Goal: Information Seeking & Learning: Learn about a topic

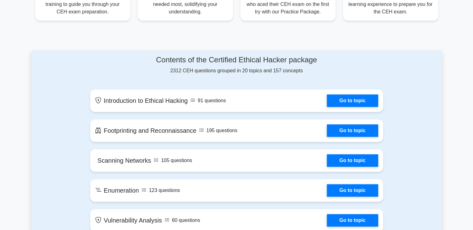
scroll to position [281, 0]
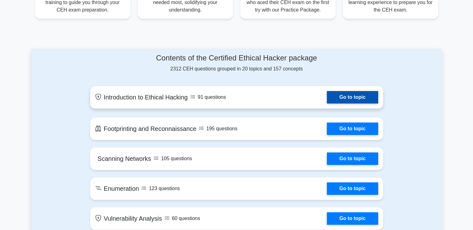
click at [344, 98] on link "Go to topic" at bounding box center [352, 97] width 51 height 12
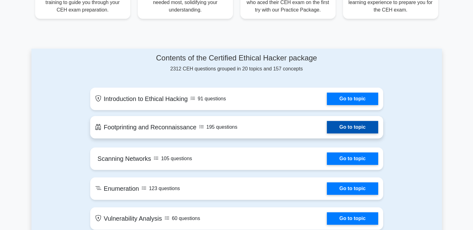
click at [327, 126] on link "Go to topic" at bounding box center [352, 127] width 51 height 12
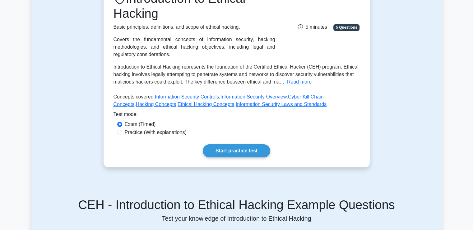
scroll to position [111, 0]
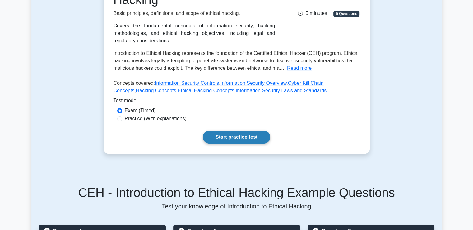
click at [232, 135] on link "Start practice test" at bounding box center [237, 136] width 68 height 13
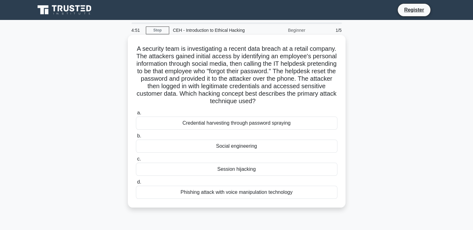
click at [236, 167] on div "Session hijacking" at bounding box center [237, 168] width 202 height 13
click at [136, 161] on input "c. Session hijacking" at bounding box center [136, 159] width 0 height 4
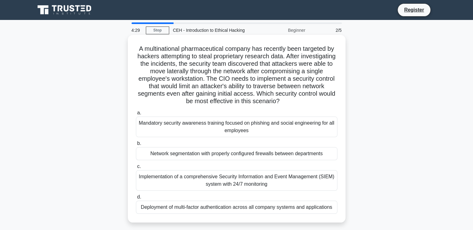
click at [246, 131] on div "Mandatory security awareness training focused on phishing and social engineerin…" at bounding box center [237, 126] width 202 height 21
click at [136, 115] on input "a. Mandatory security awareness training focused on phishing and social enginee…" at bounding box center [136, 113] width 0 height 4
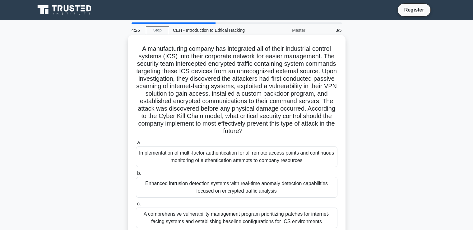
click at [207, 190] on div "Enhanced intrusion detection systems with real-time anomaly detection capabilit…" at bounding box center [237, 187] width 202 height 21
click at [136, 175] on input "b. Enhanced intrusion detection systems with real-time anomaly detection capabi…" at bounding box center [136, 173] width 0 height 4
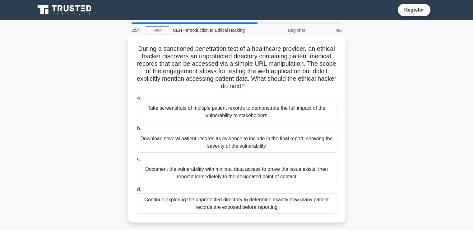
click at [224, 173] on div "Document the vulnerability with minimal data access to prove the issue exists, …" at bounding box center [237, 172] width 202 height 21
click at [136, 161] on input "c. Document the vulnerability with minimal data access to prove the issue exist…" at bounding box center [136, 159] width 0 height 4
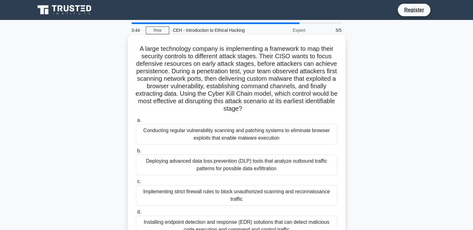
click at [230, 137] on div "Conducting regular vulnerability scanning and patching systems to eliminate bro…" at bounding box center [237, 134] width 202 height 21
click at [136, 122] on input "a. Conducting regular vulnerability scanning and patching systems to eliminate …" at bounding box center [136, 120] width 0 height 4
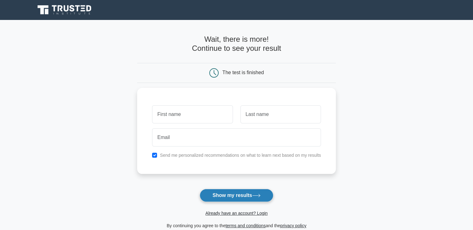
click at [223, 193] on button "Show my results" at bounding box center [236, 195] width 73 height 13
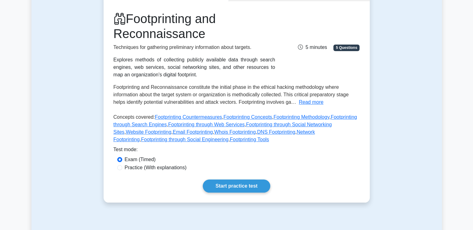
scroll to position [77, 0]
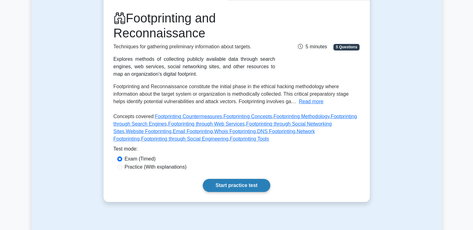
click at [224, 187] on link "Start practice test" at bounding box center [237, 185] width 68 height 13
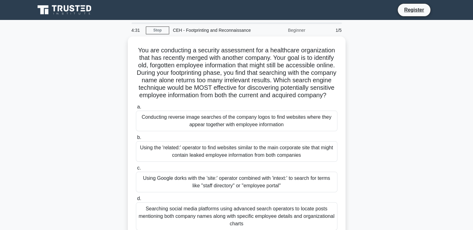
drag, startPoint x: 475, startPoint y: 136, endPoint x: 392, endPoint y: 203, distance: 106.9
click at [392, 203] on div "You are conducting a security assessment for a healthcare organization that has…" at bounding box center [236, 141] width 411 height 210
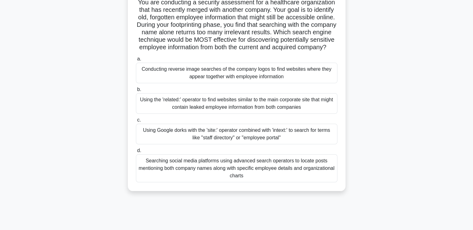
scroll to position [48, 0]
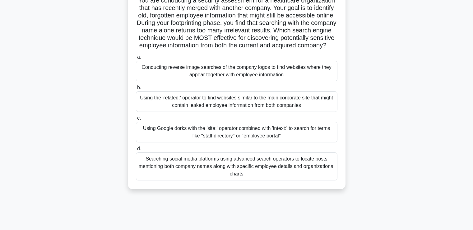
click at [243, 172] on div "Searching social media platforms using advanced search operators to locate post…" at bounding box center [237, 166] width 202 height 28
click at [136, 151] on input "d. Searching social media platforms using advanced search operators to locate p…" at bounding box center [136, 149] width 0 height 4
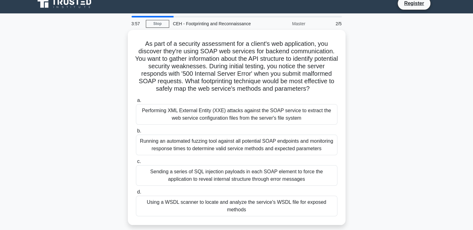
scroll to position [0, 0]
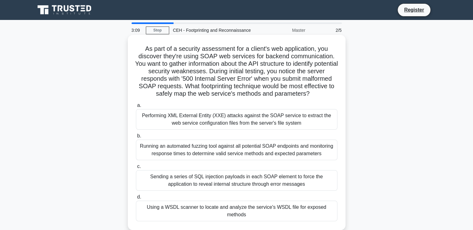
click at [229, 179] on div "Sending a series of SQL injection payloads in each SOAP element to force the ap…" at bounding box center [237, 180] width 202 height 21
click at [136, 168] on input "c. Sending a series of SQL injection payloads in each SOAP element to force the…" at bounding box center [136, 166] width 0 height 4
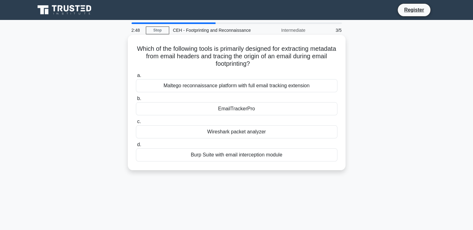
click at [236, 85] on div "Maltego reconnaissance platform with full email tracking extension" at bounding box center [237, 85] width 202 height 13
click at [136, 77] on input "a. Maltego reconnaissance platform with full email tracking extension" at bounding box center [136, 75] width 0 height 4
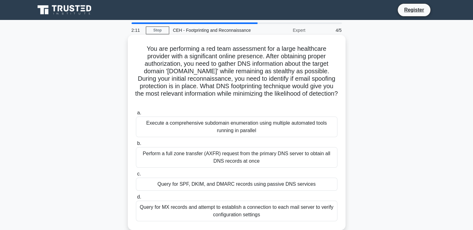
click at [238, 162] on div "Perform a full zone transfer (AXFR) request from the primary DNS server to obta…" at bounding box center [237, 157] width 202 height 21
click at [136, 145] on input "b. Perform a full zone transfer (AXFR) request from the primary DNS server to o…" at bounding box center [136, 143] width 0 height 4
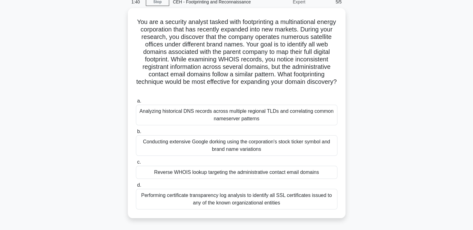
scroll to position [29, 0]
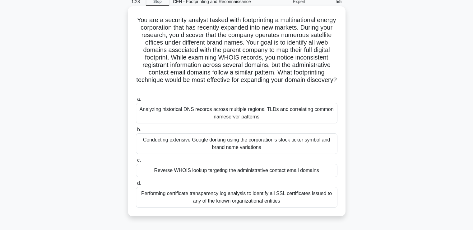
click at [242, 174] on div "Reverse WHOIS lookup targeting the administrative contact email domains" at bounding box center [237, 170] width 202 height 13
click at [136, 162] on input "c. Reverse WHOIS lookup targeting the administrative contact email domains" at bounding box center [136, 160] width 0 height 4
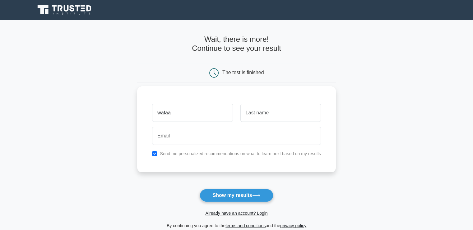
type input "wafaa"
click at [276, 104] on input "text" at bounding box center [281, 113] width 81 height 18
type input "jabar"
click at [228, 151] on label "Send me personalized recommendations on what to learn next based on my results" at bounding box center [240, 153] width 161 height 5
click at [204, 125] on div at bounding box center [236, 135] width 176 height 23
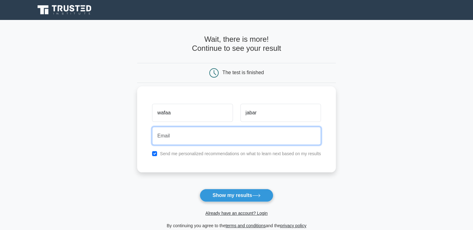
click at [167, 139] on input "email" at bounding box center [236, 136] width 169 height 18
type input "wafajabar7400@gmail.com"
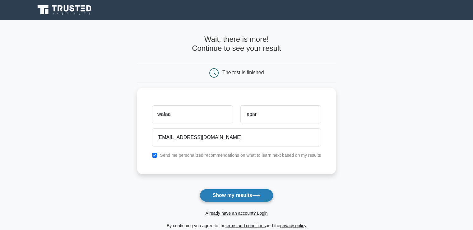
click at [225, 193] on button "Show my results" at bounding box center [236, 195] width 73 height 13
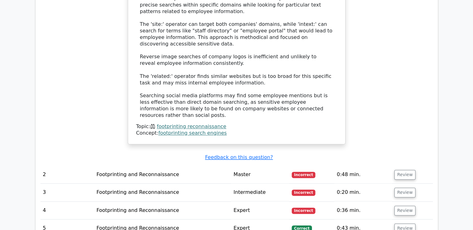
scroll to position [744, 0]
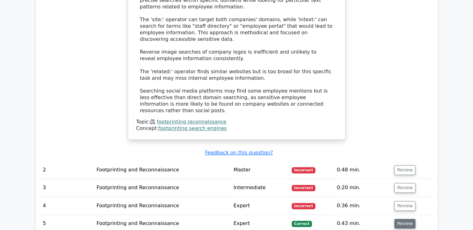
click at [403, 218] on button "Review" at bounding box center [405, 223] width 21 height 10
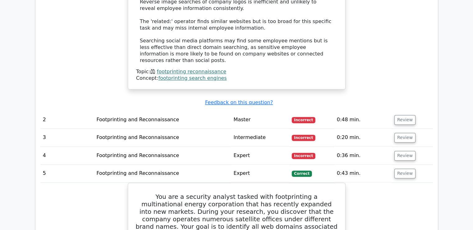
scroll to position [783, 0]
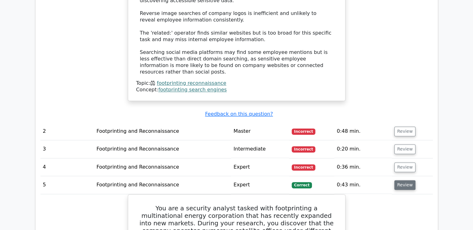
click at [403, 180] on button "Review" at bounding box center [405, 185] width 21 height 10
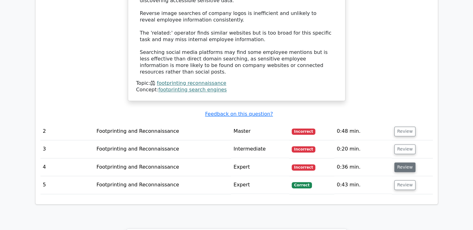
click at [405, 162] on button "Review" at bounding box center [405, 167] width 21 height 10
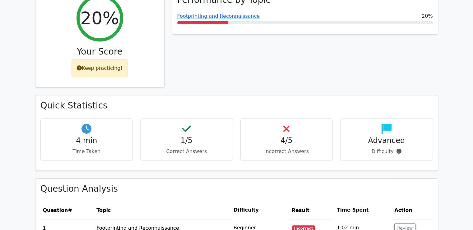
scroll to position [894, 0]
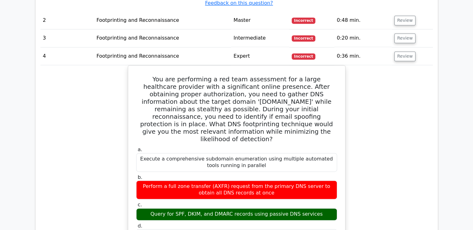
click at [305, 53] on span "Incorrect" at bounding box center [304, 56] width 24 height 6
click at [407, 51] on button "Review" at bounding box center [405, 56] width 21 height 10
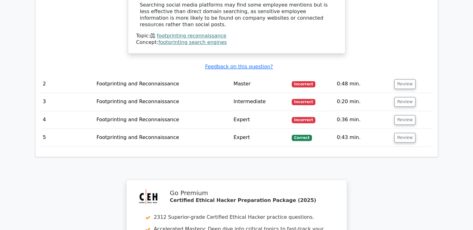
scroll to position [832, 0]
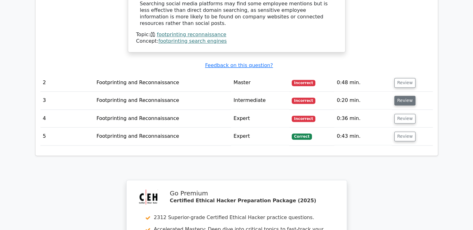
click at [408, 96] on button "Review" at bounding box center [405, 101] width 21 height 10
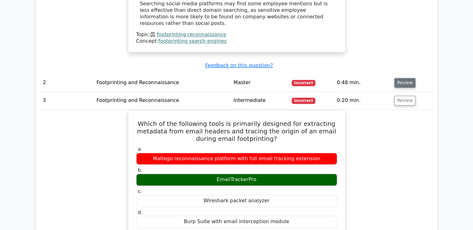
click at [405, 78] on button "Review" at bounding box center [405, 83] width 21 height 10
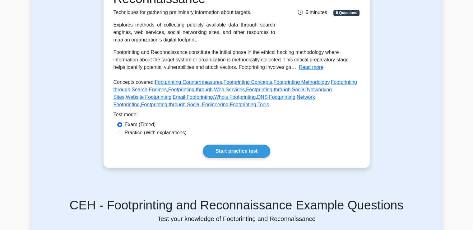
scroll to position [111, 0]
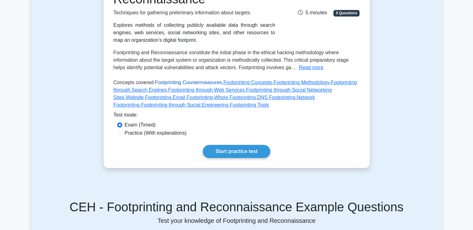
click at [194, 82] on link "Footprinting Countermeasures" at bounding box center [188, 82] width 67 height 5
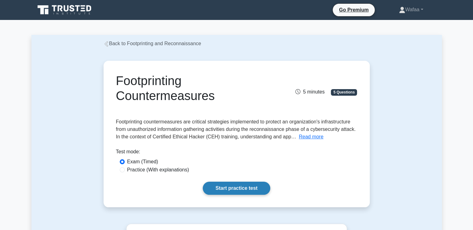
click at [225, 189] on link "Start practice test" at bounding box center [237, 187] width 68 height 13
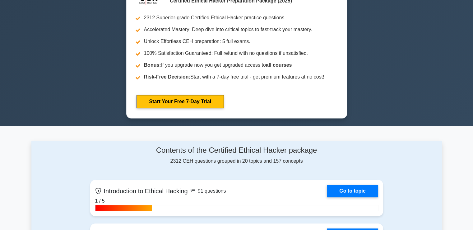
scroll to position [281, 0]
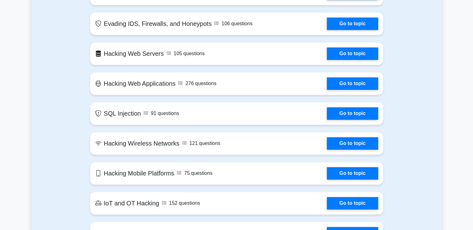
scroll to position [1003, 0]
